Goal: Task Accomplishment & Management: Use online tool/utility

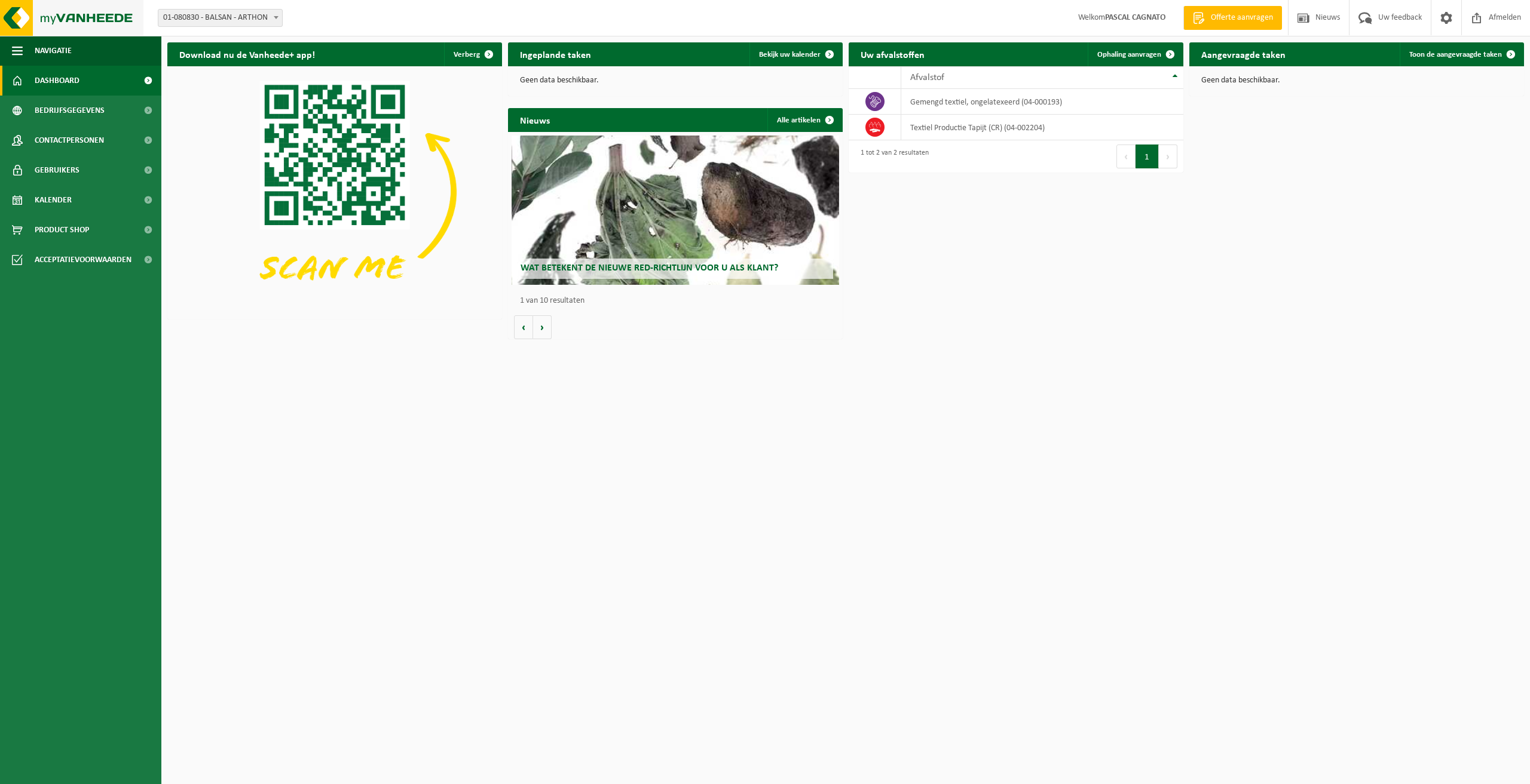
click at [42, 17] on img at bounding box center [72, 18] width 144 height 36
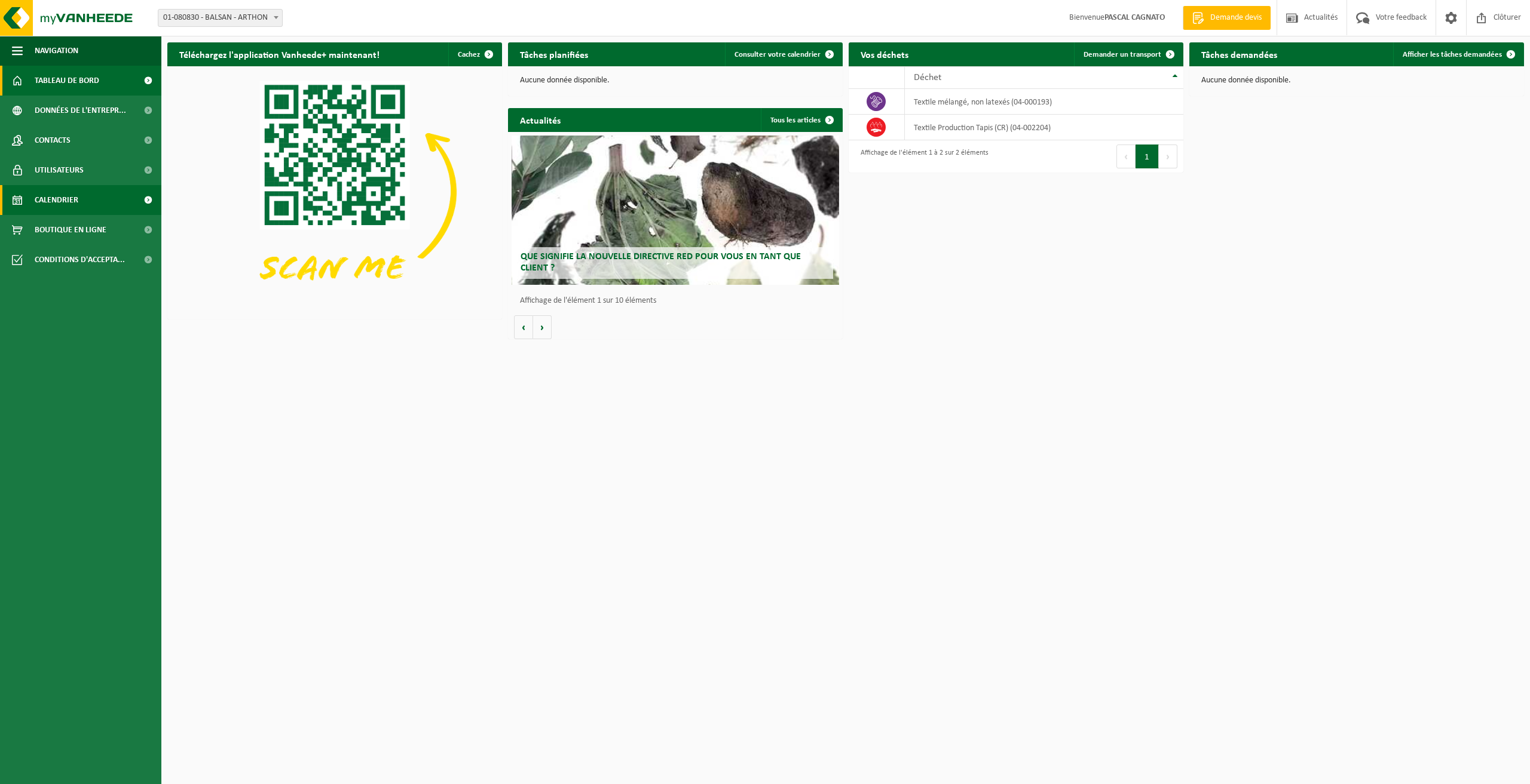
click at [80, 202] on link "Calendrier" at bounding box center [80, 200] width 162 height 30
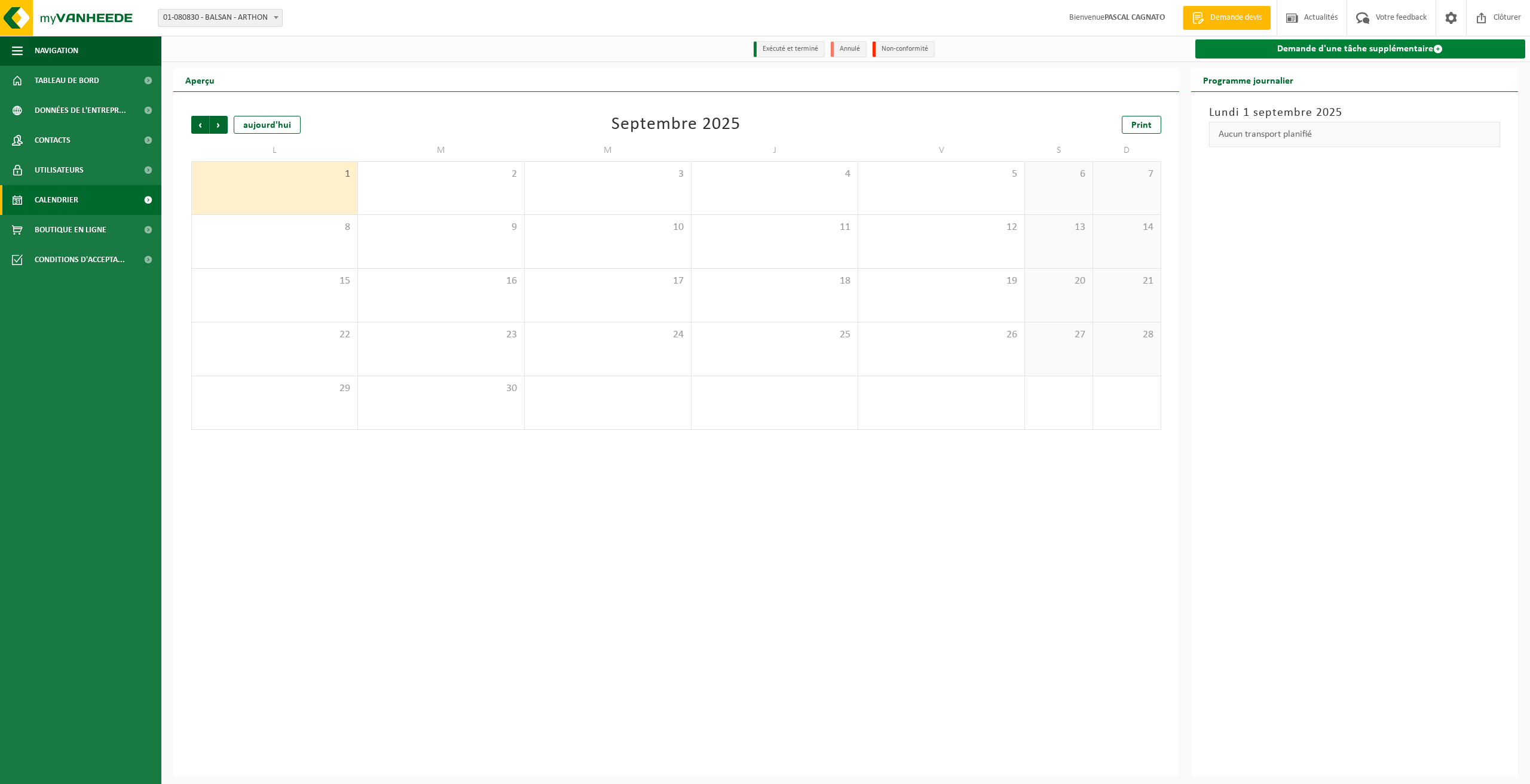
click at [1306, 51] on link "Demande d'une tâche supplémentaire" at bounding box center [1361, 49] width 331 height 19
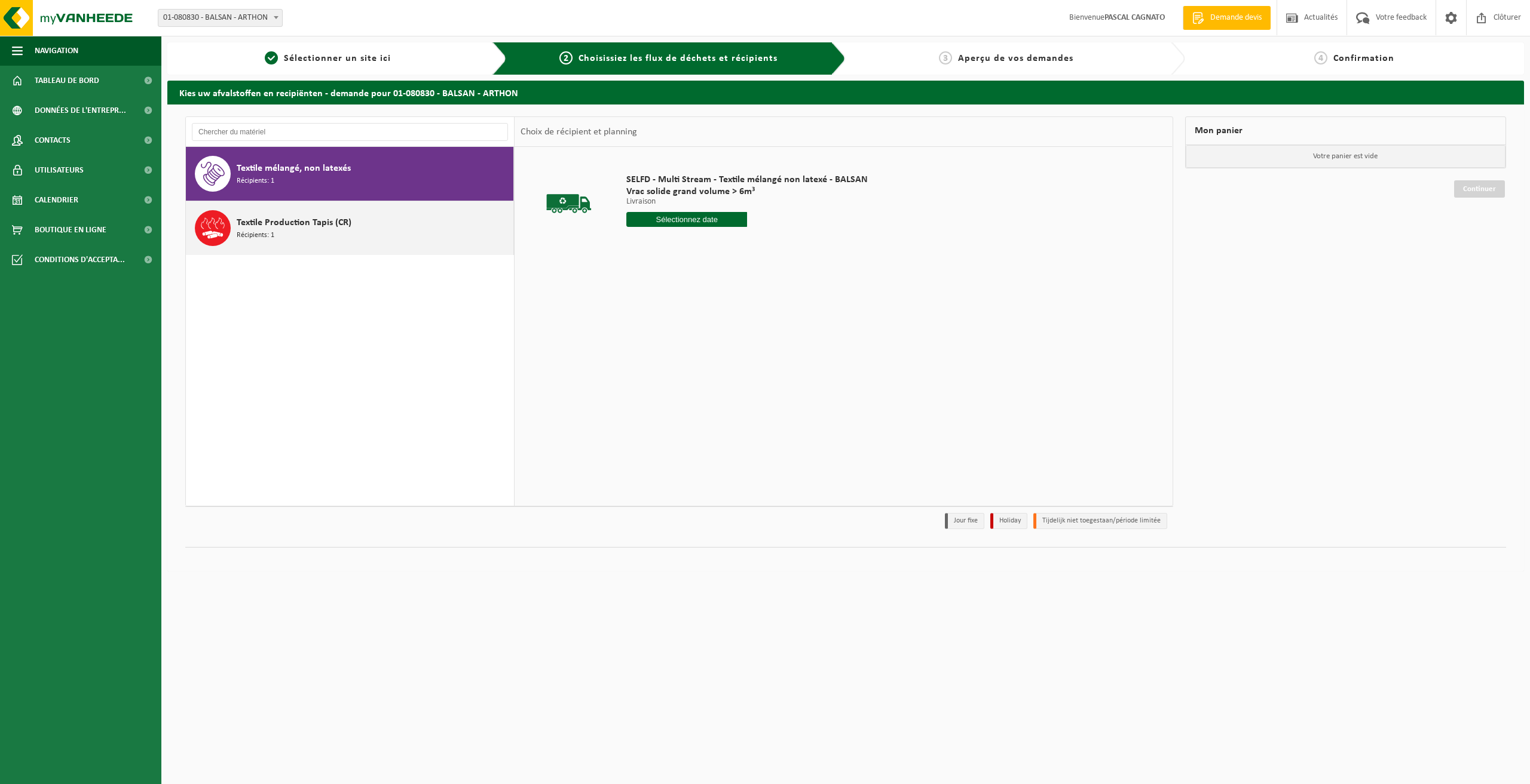
click at [253, 225] on span "Textile Production Tapis (CR)" at bounding box center [294, 222] width 115 height 14
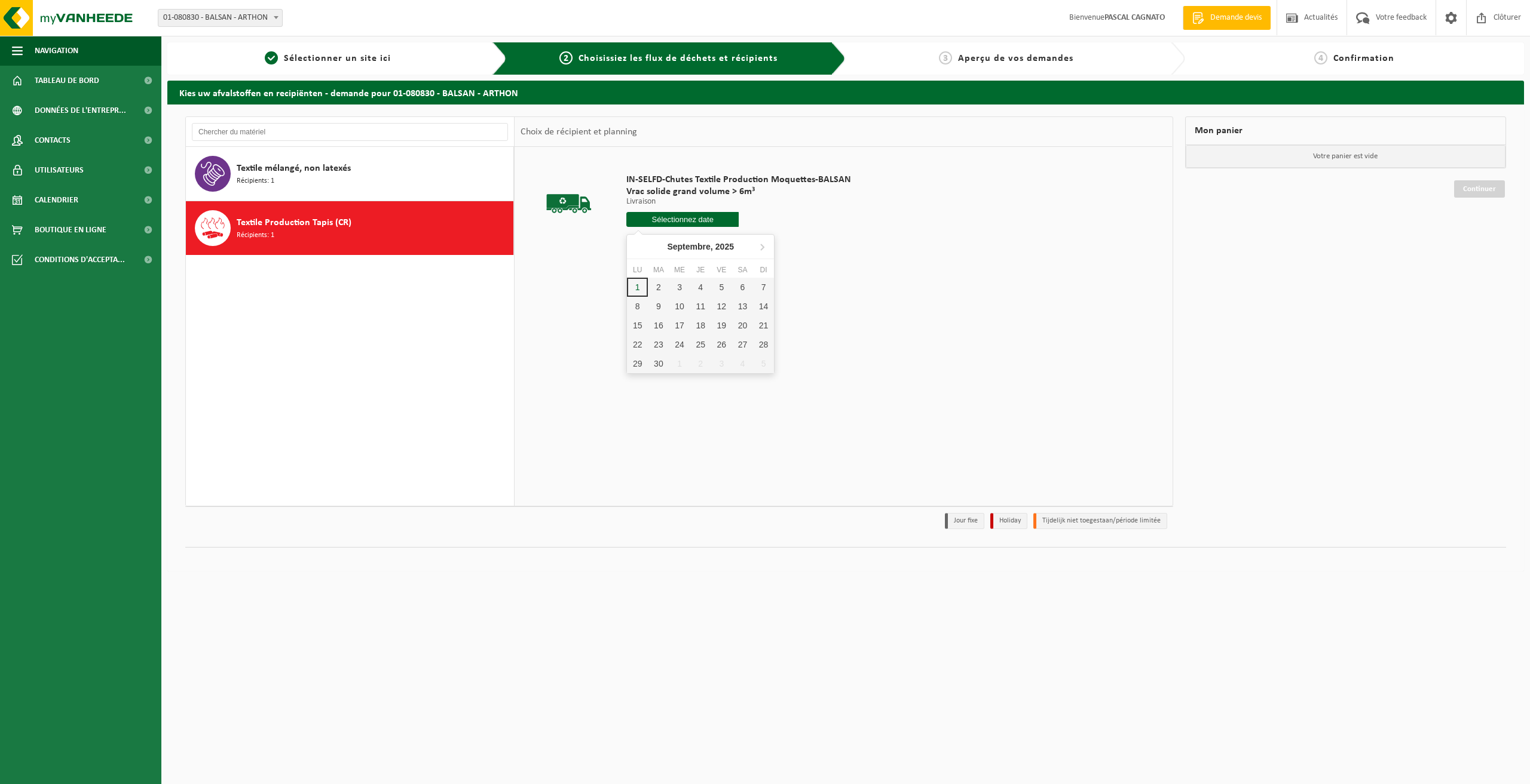
click at [685, 222] on input "text" at bounding box center [682, 220] width 113 height 15
click at [697, 286] on div "4" at bounding box center [701, 287] width 21 height 19
type input "à partir de 2025-09-04"
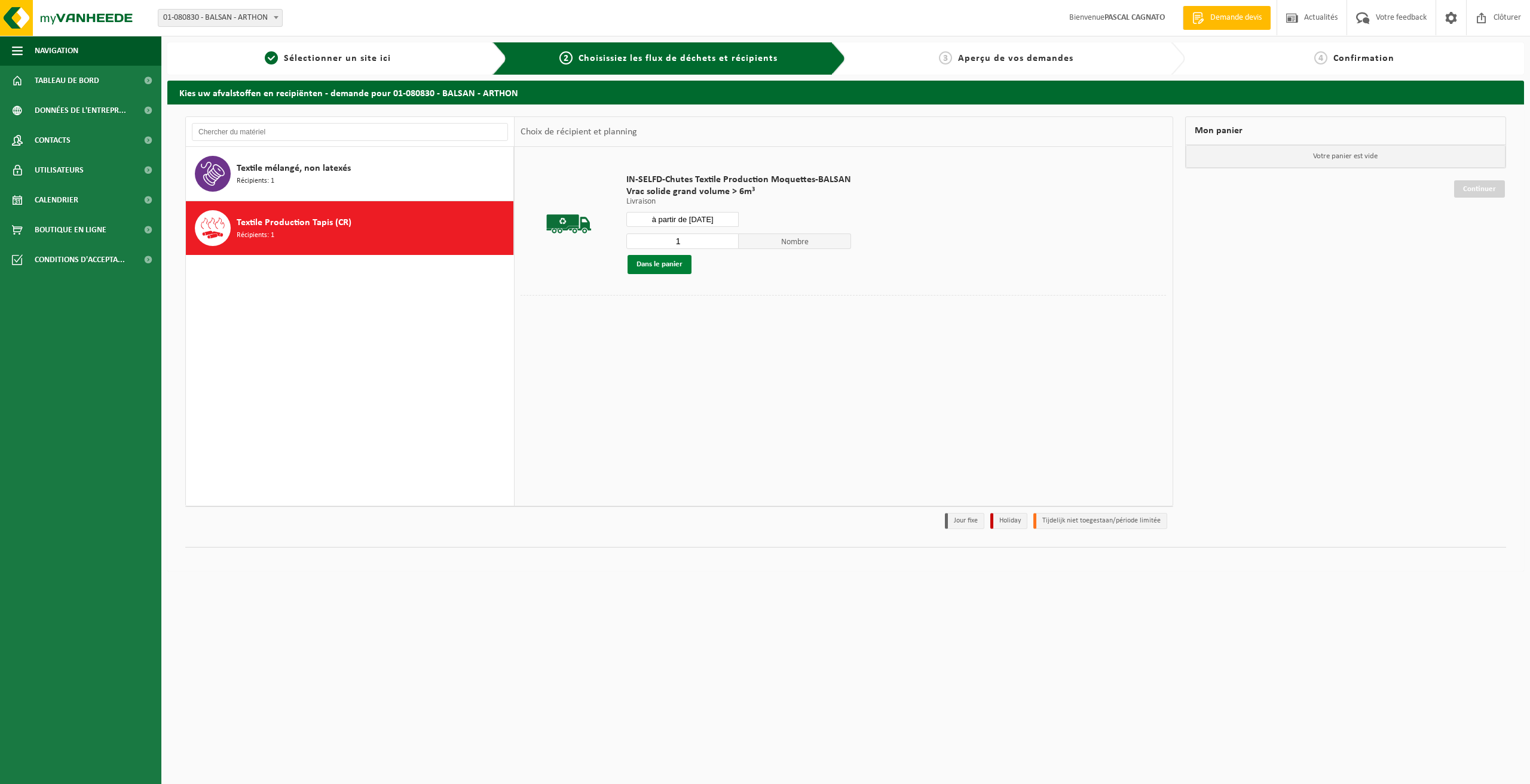
click at [674, 270] on button "Dans le panier" at bounding box center [660, 265] width 64 height 19
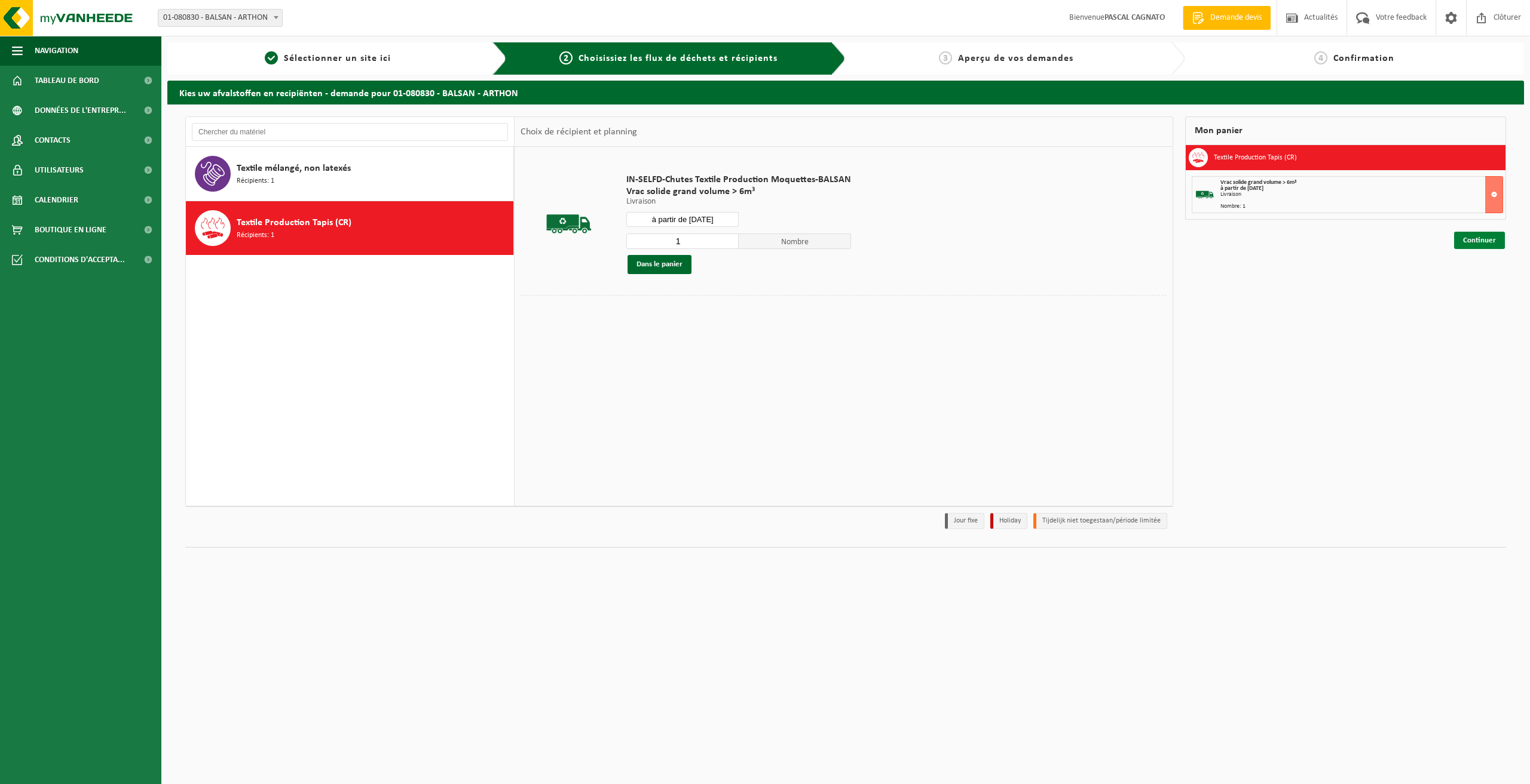
click at [1471, 240] on link "Continuer" at bounding box center [1480, 240] width 51 height 17
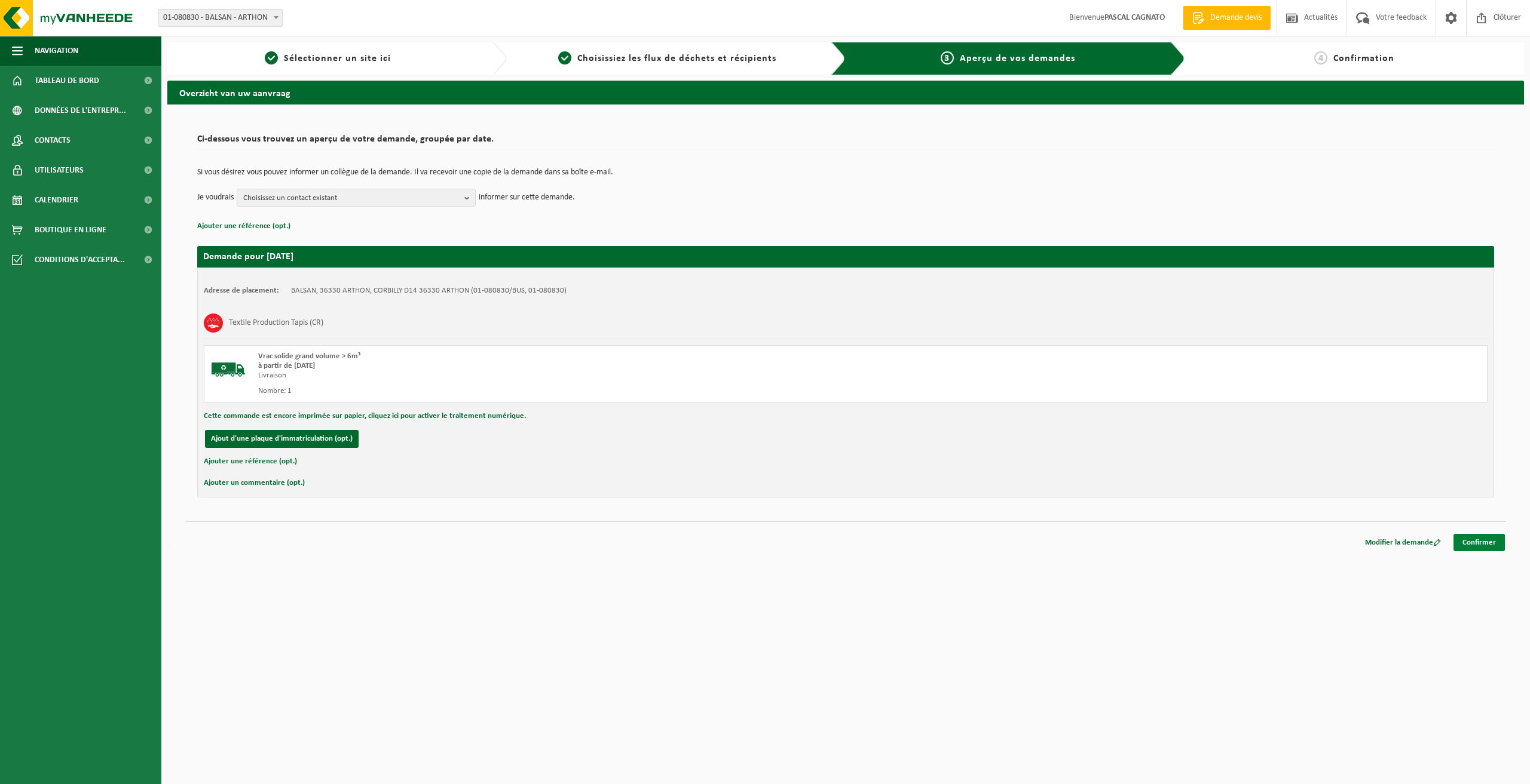
click at [1476, 545] on link "Confirmer" at bounding box center [1479, 542] width 52 height 17
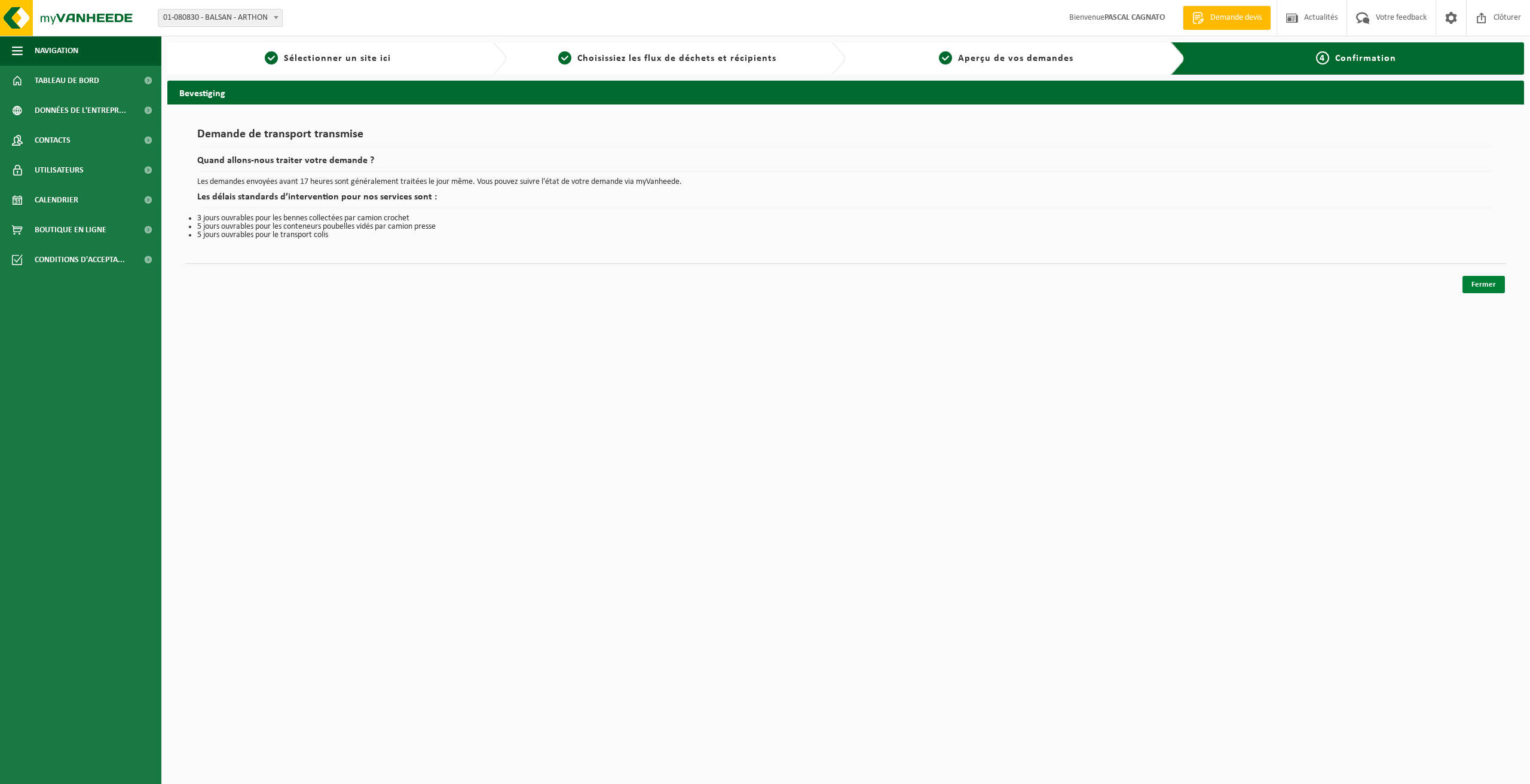
click at [1484, 283] on link "Fermer" at bounding box center [1483, 284] width 42 height 17
